Goal: Transaction & Acquisition: Purchase product/service

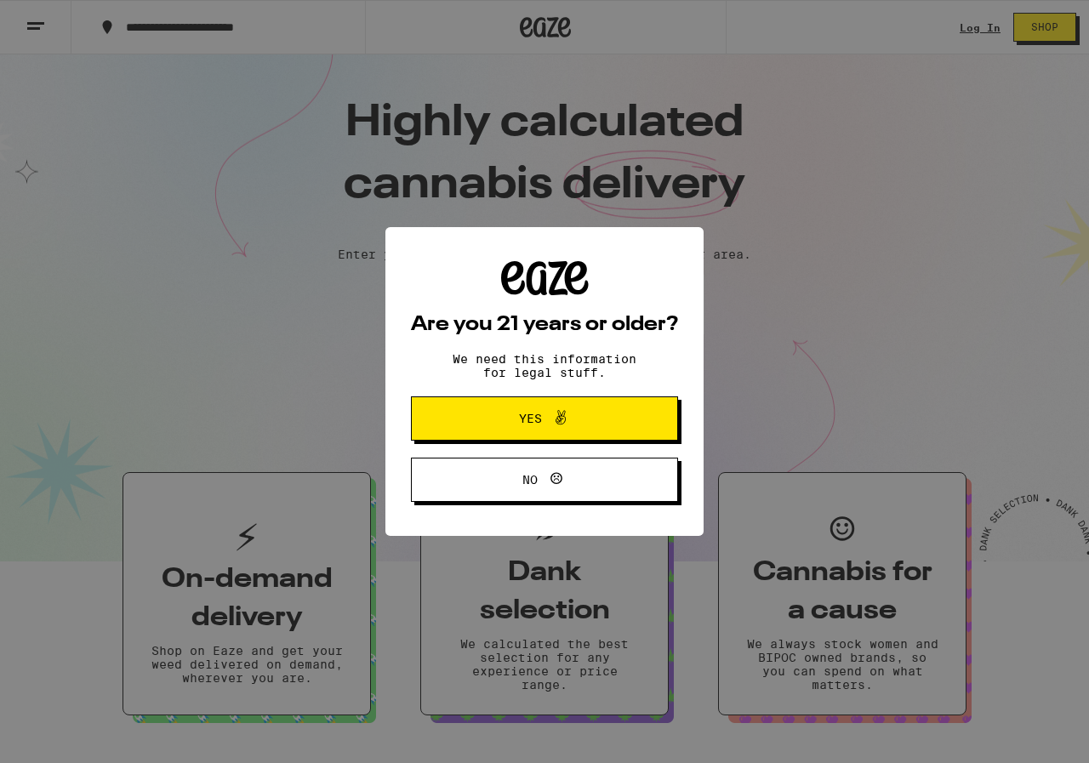
click at [576, 411] on span "Yes" at bounding box center [544, 419] width 129 height 22
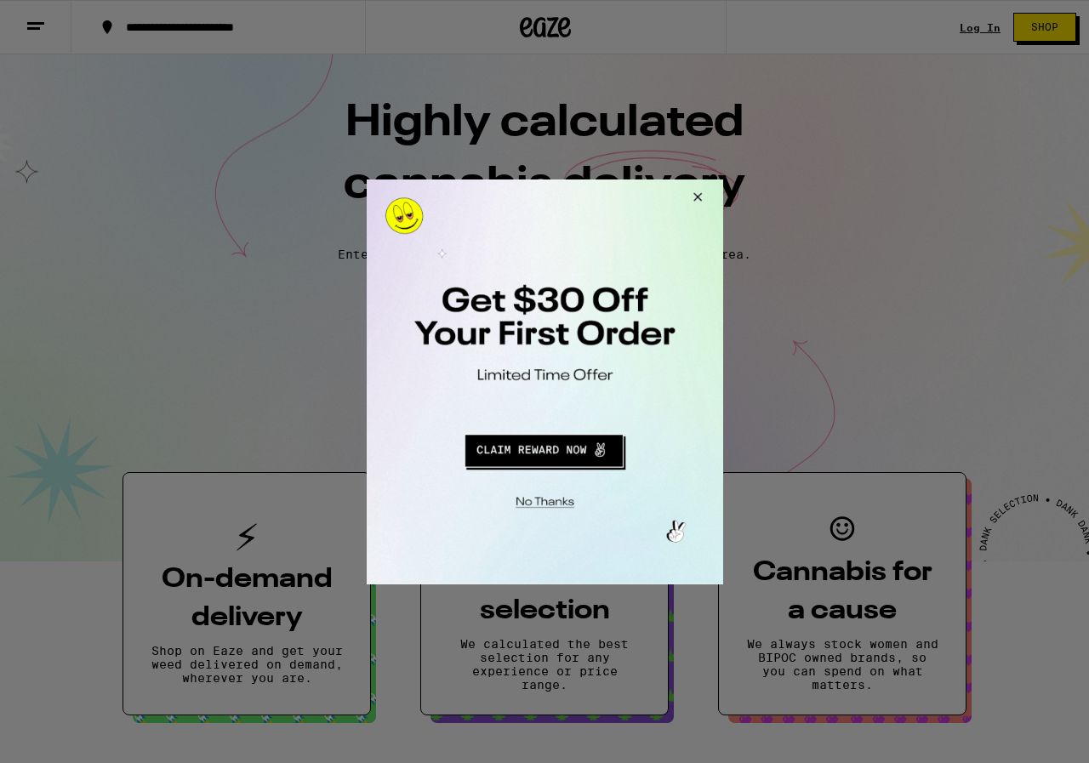
click at [555, 454] on button "Redirect to URL" at bounding box center [543, 447] width 296 height 41
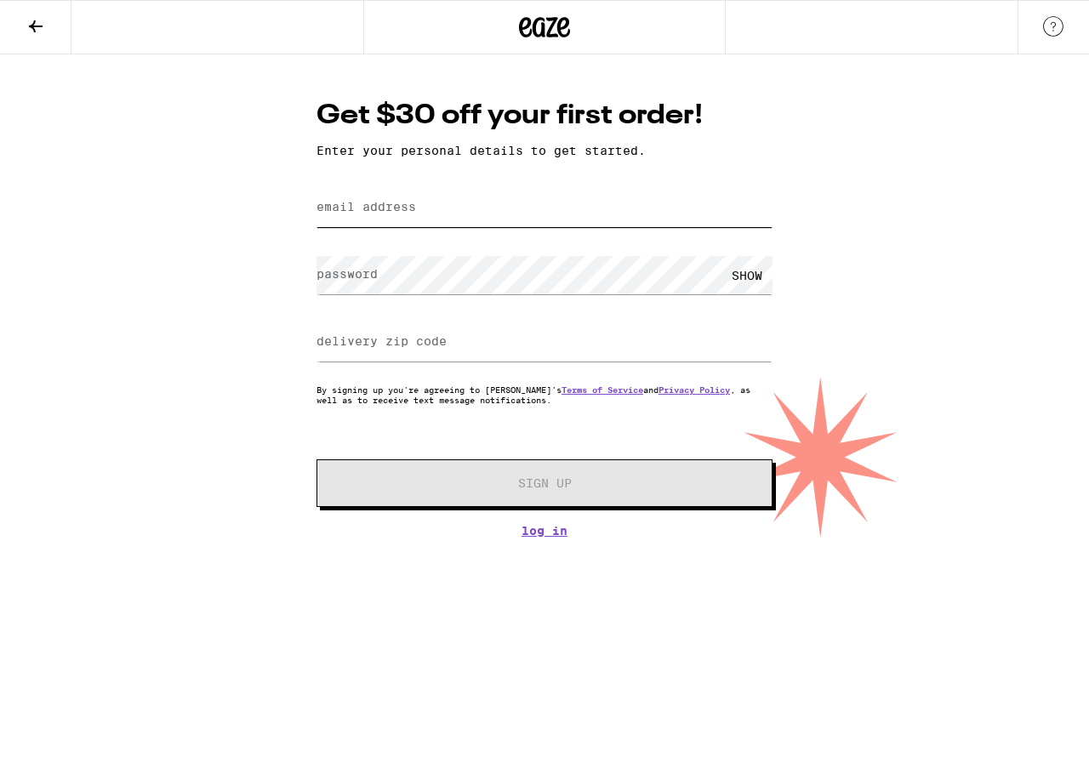
click at [373, 194] on input "email address" at bounding box center [545, 208] width 456 height 38
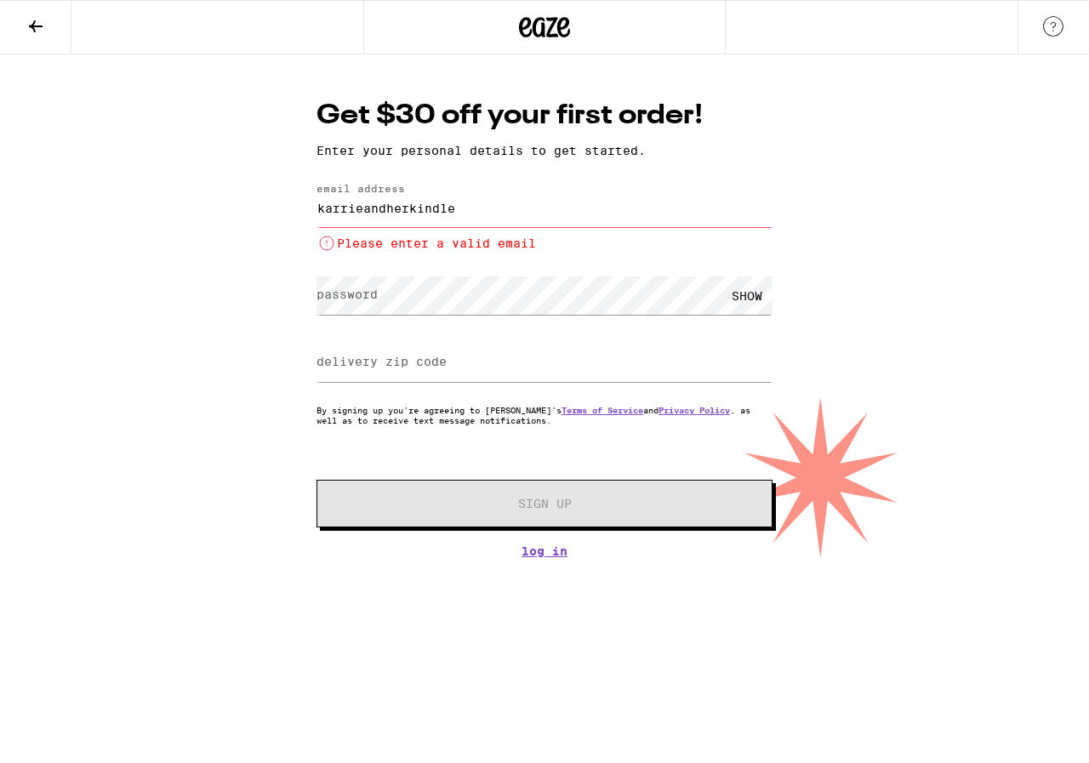
click at [482, 217] on input "karrieandherkindle" at bounding box center [545, 208] width 456 height 38
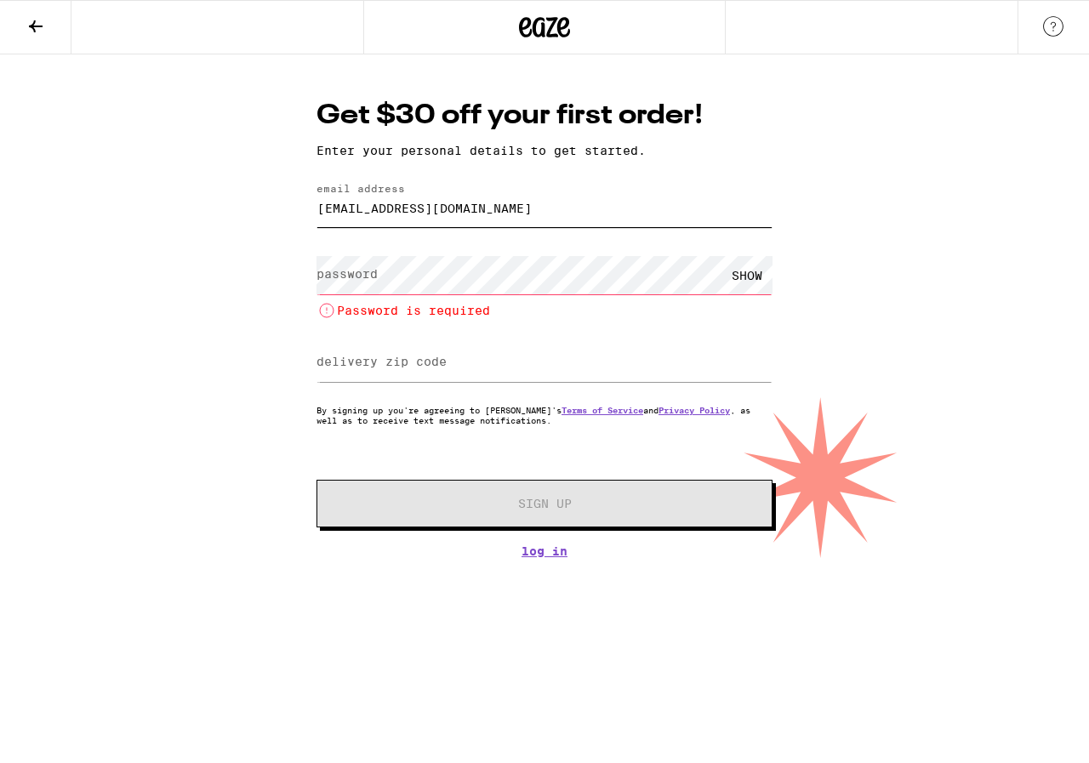
type input "karrieandherkindle@gmail.com"
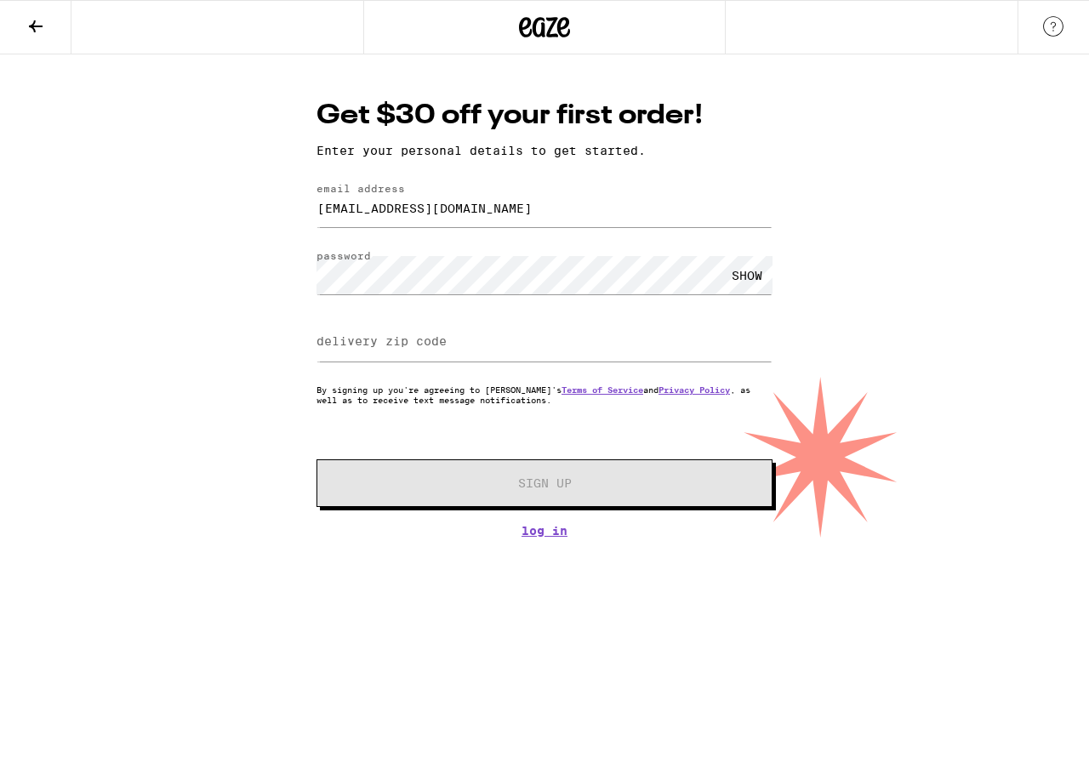
click at [742, 279] on div "SHOW" at bounding box center [746, 275] width 51 height 38
click at [396, 340] on label "delivery zip code" at bounding box center [382, 341] width 130 height 14
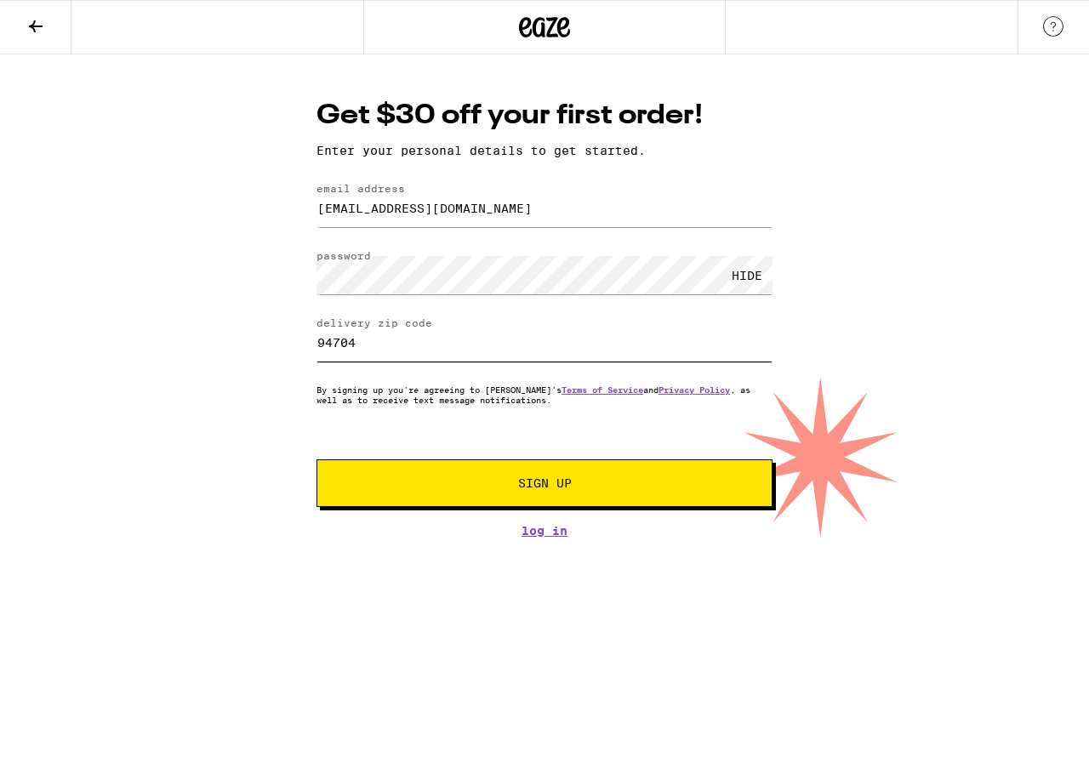
type input "94704"
click at [440, 484] on span "Sign Up" at bounding box center [544, 483] width 339 height 12
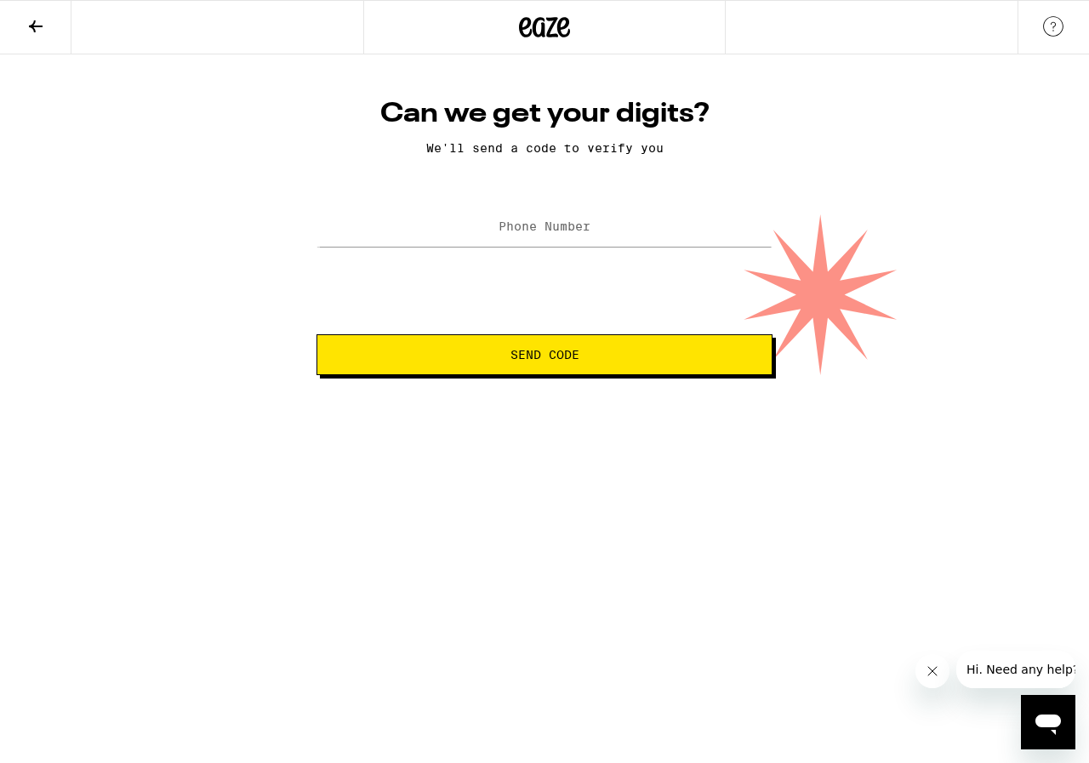
click at [512, 231] on label "Phone Number" at bounding box center [545, 227] width 92 height 14
type input "(315) 719-1745"
click at [679, 361] on span "Send Code" at bounding box center [544, 355] width 427 height 12
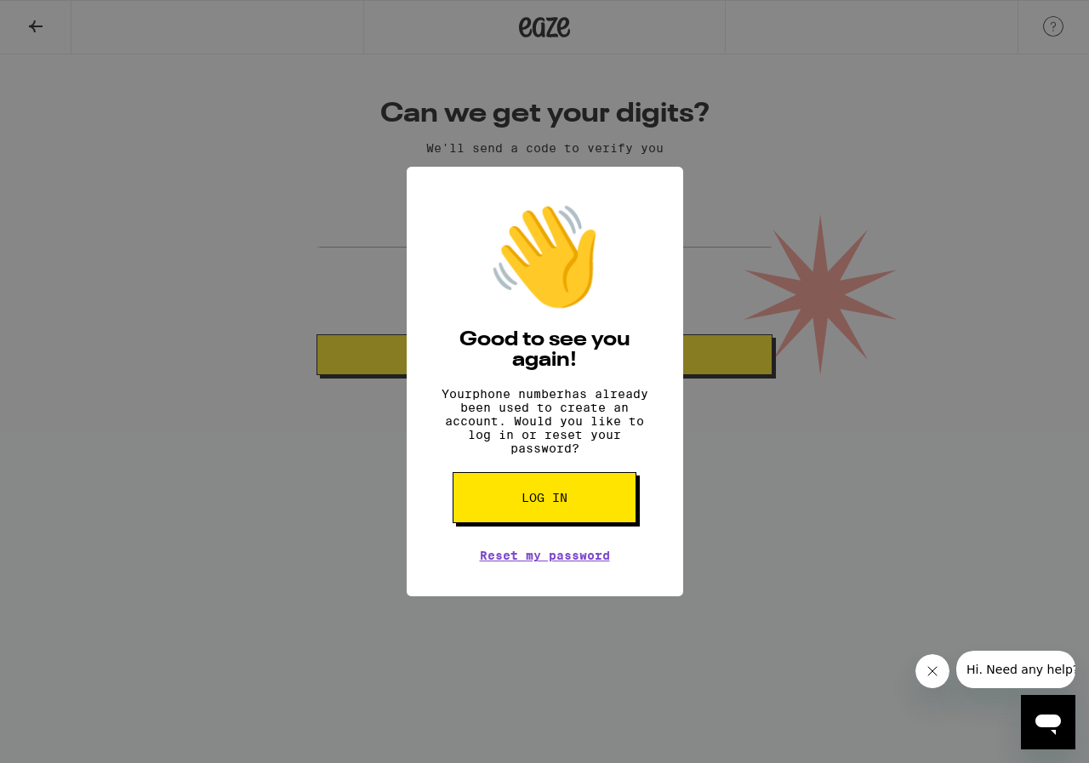
click at [561, 504] on span "Log in" at bounding box center [545, 498] width 46 height 12
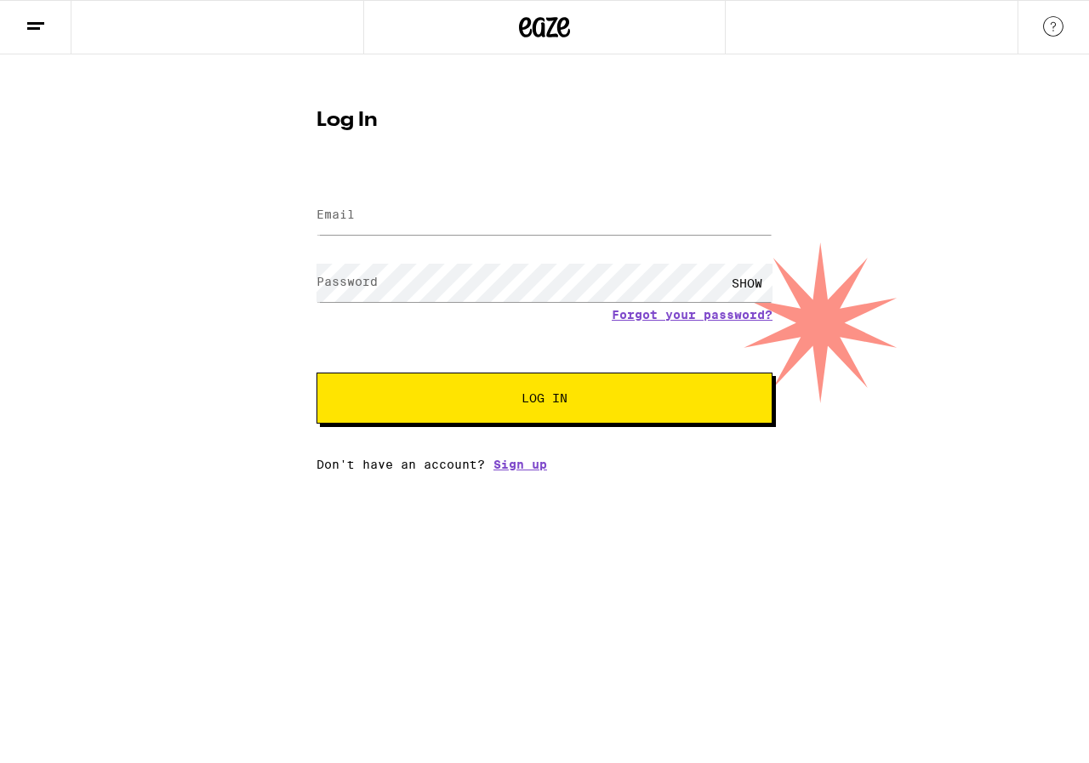
click at [549, 24] on icon at bounding box center [544, 27] width 51 height 31
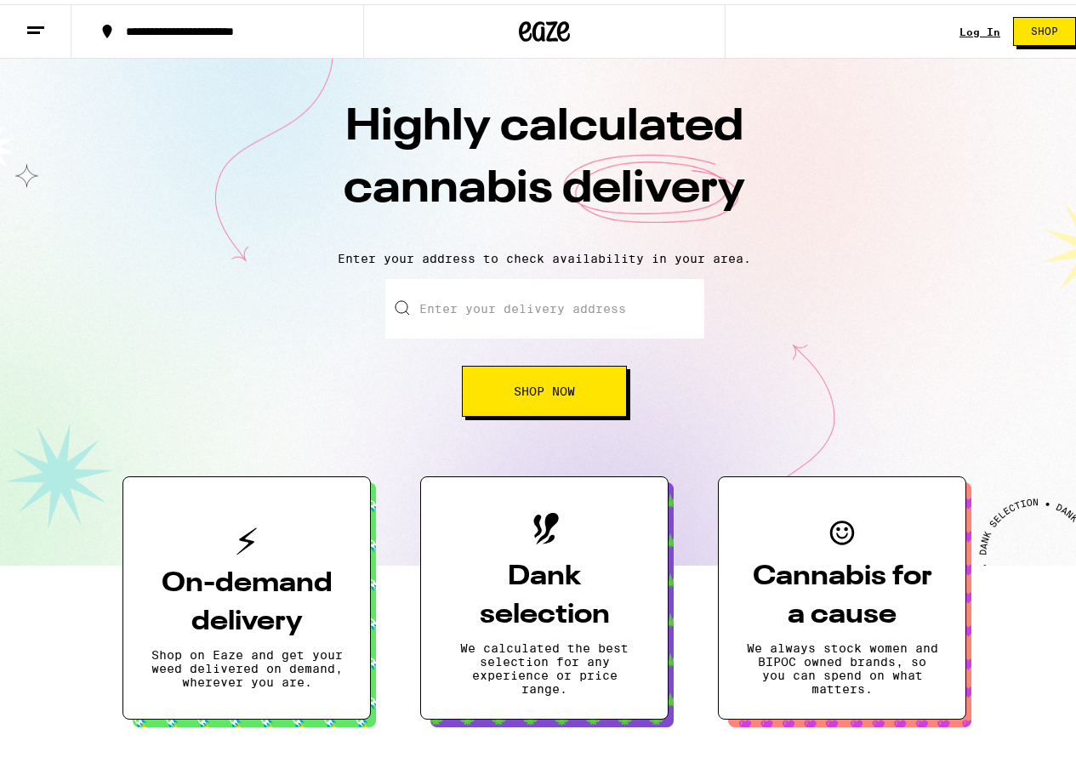
click at [22, 18] on button at bounding box center [35, 28] width 71 height 54
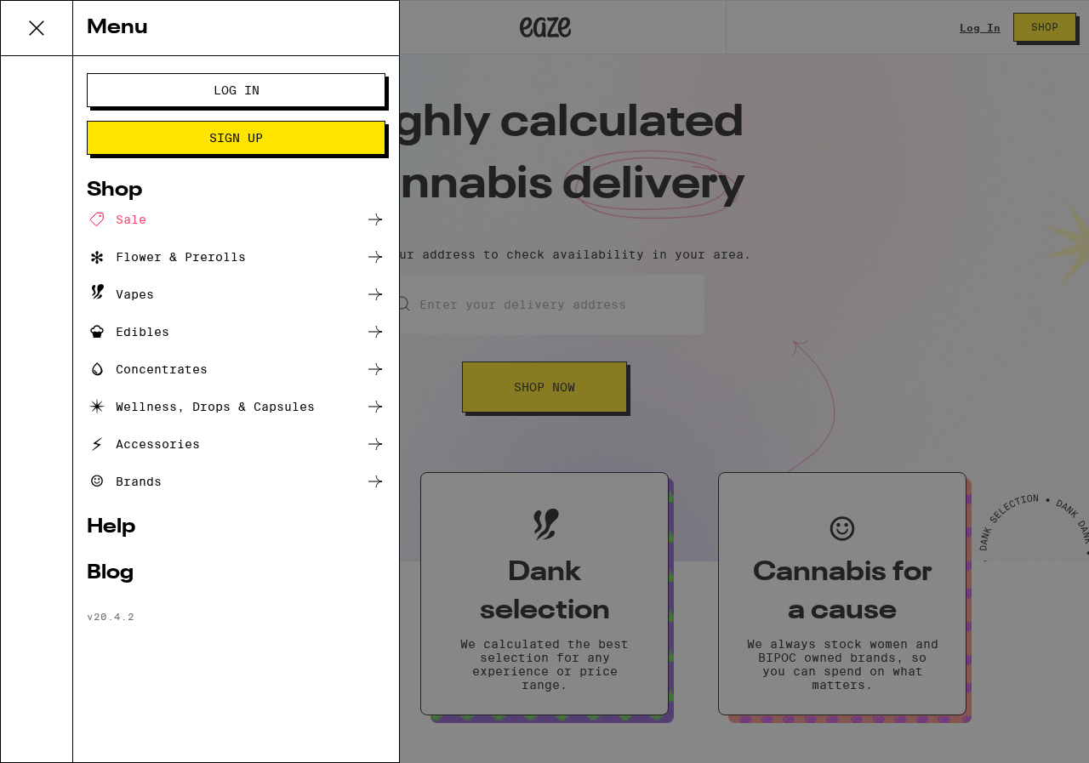
click at [169, 296] on div "Vapes" at bounding box center [236, 294] width 299 height 20
